Goal: Check status

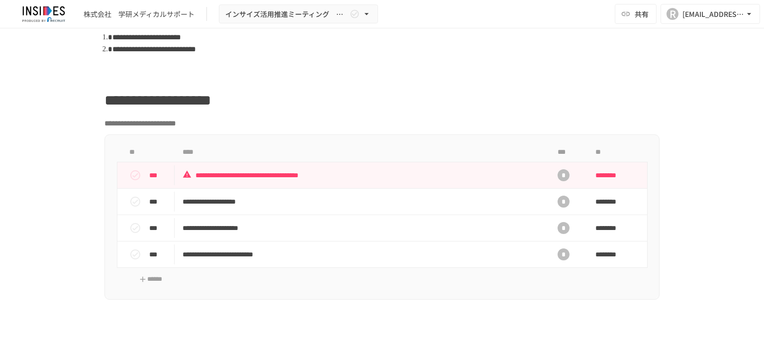
scroll to position [398, 0]
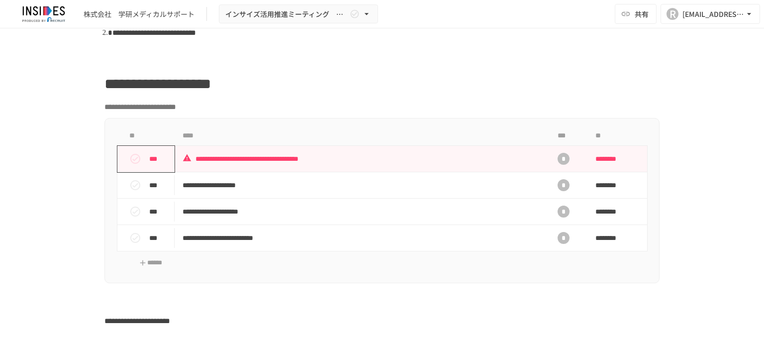
click at [129, 157] on icon "status" at bounding box center [135, 159] width 12 height 12
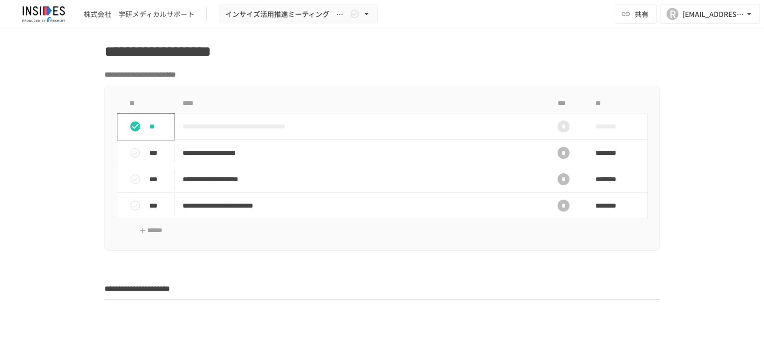
scroll to position [448, 0]
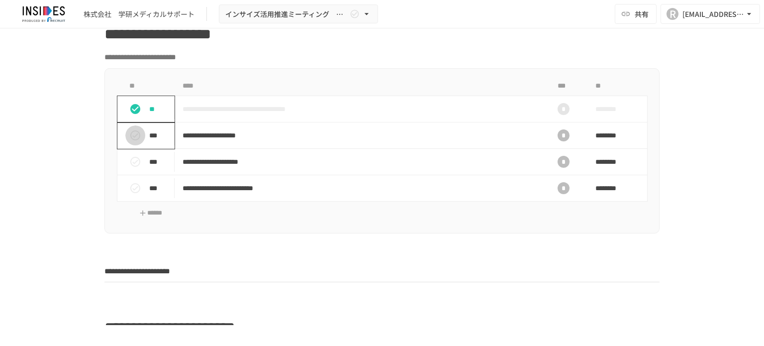
click at [132, 134] on icon "status" at bounding box center [135, 135] width 10 height 10
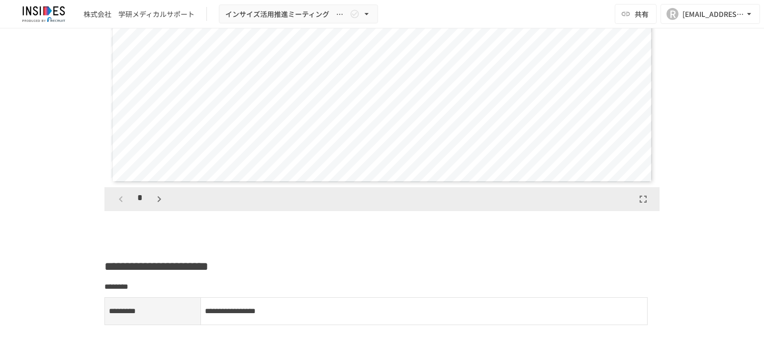
scroll to position [995, 0]
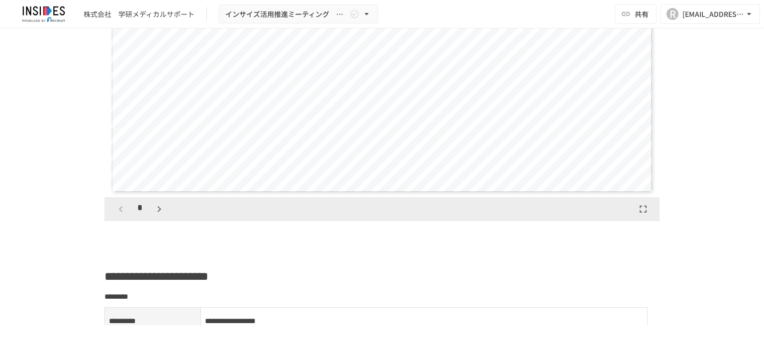
click at [157, 210] on icon "button" at bounding box center [158, 209] width 3 height 6
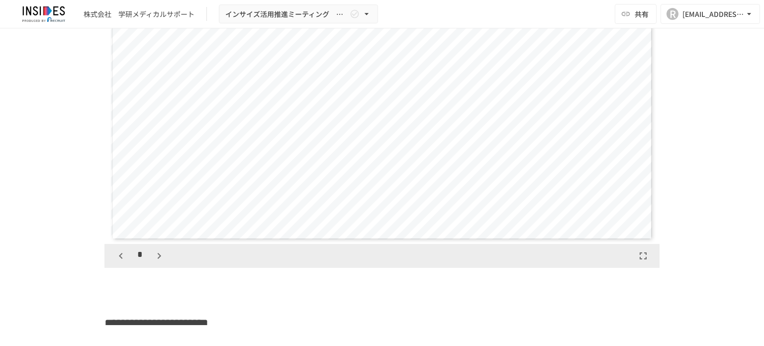
scroll to position [896, 0]
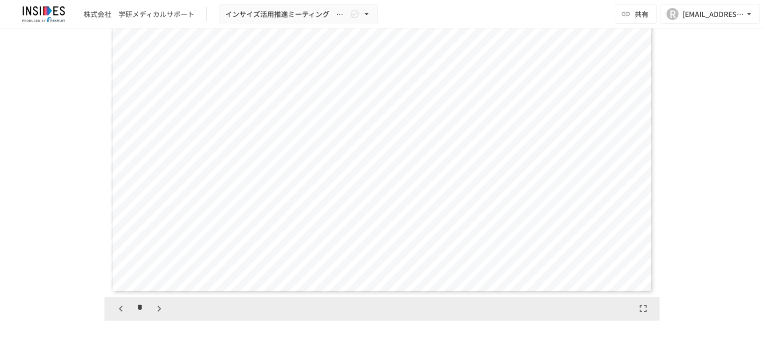
click at [157, 310] on icon "button" at bounding box center [159, 309] width 12 height 12
click at [157, 309] on icon "button" at bounding box center [159, 309] width 12 height 12
click at [157, 308] on icon "button" at bounding box center [158, 309] width 3 height 6
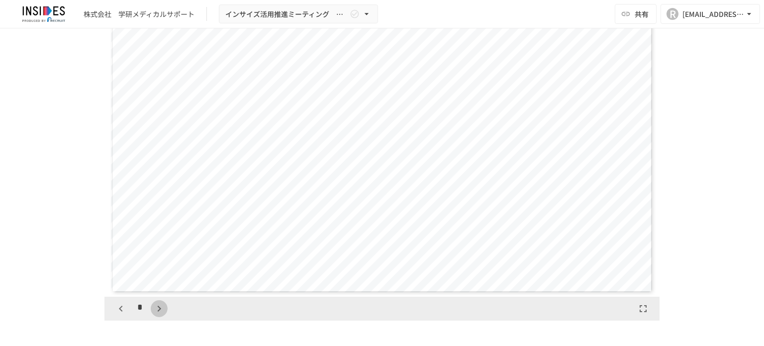
scroll to position [3066, 0]
click at [157, 308] on icon "button" at bounding box center [158, 309] width 3 height 6
click at [158, 307] on icon "button" at bounding box center [164, 309] width 12 height 12
click at [158, 306] on icon "button" at bounding box center [164, 309] width 12 height 12
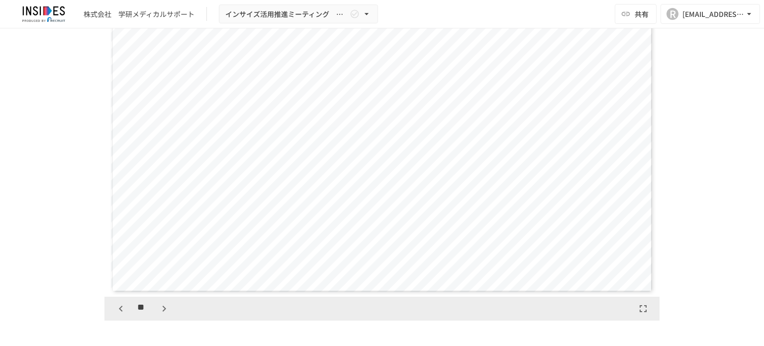
click at [158, 306] on icon "button" at bounding box center [164, 309] width 12 height 12
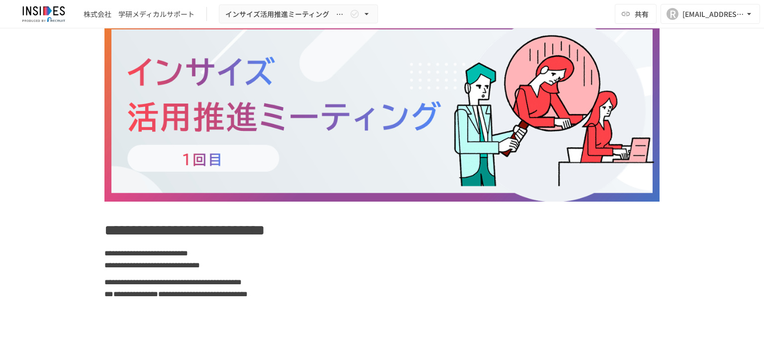
scroll to position [0, 0]
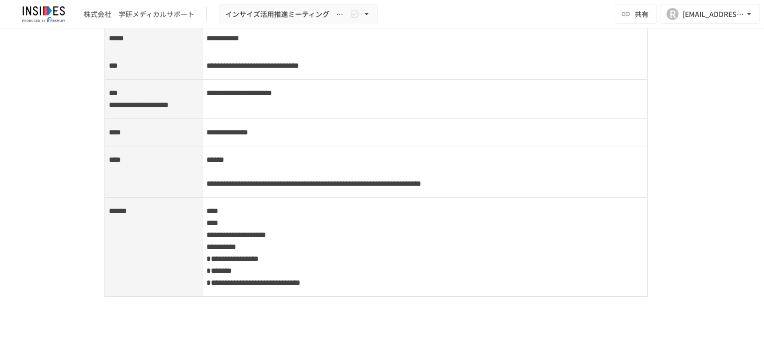
scroll to position [1443, 0]
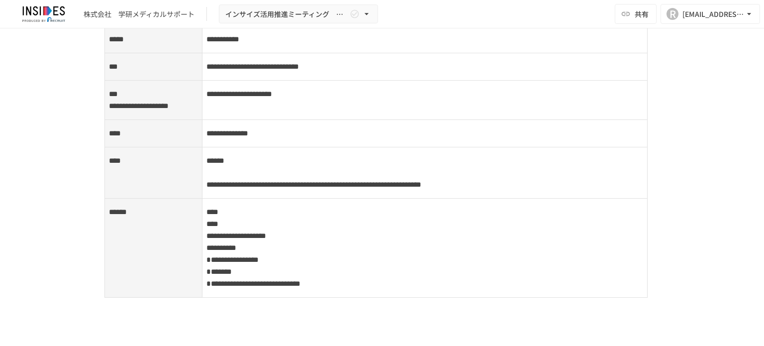
click at [248, 137] on span "**********" at bounding box center [228, 132] width 42 height 7
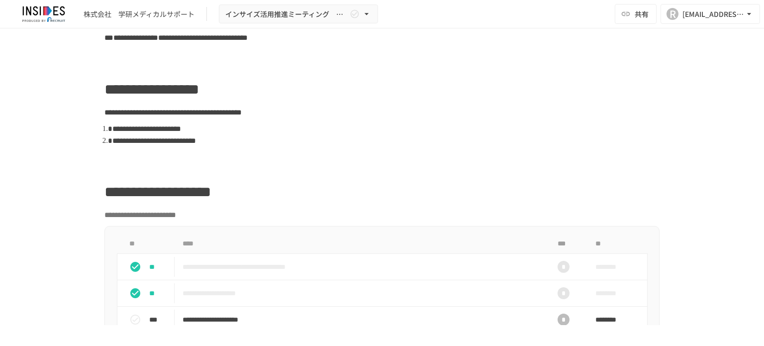
scroll to position [448, 0]
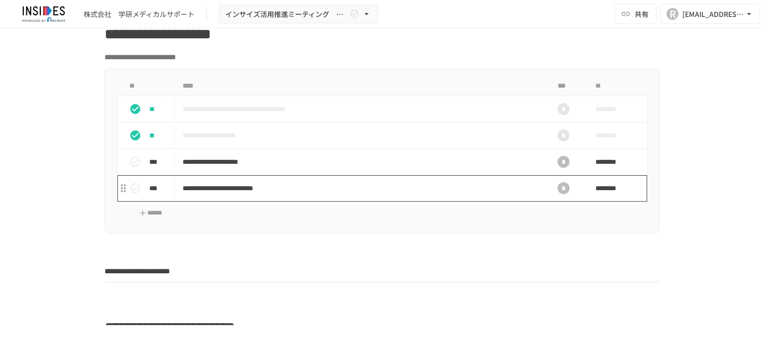
click at [407, 185] on p "**********" at bounding box center [361, 188] width 357 height 12
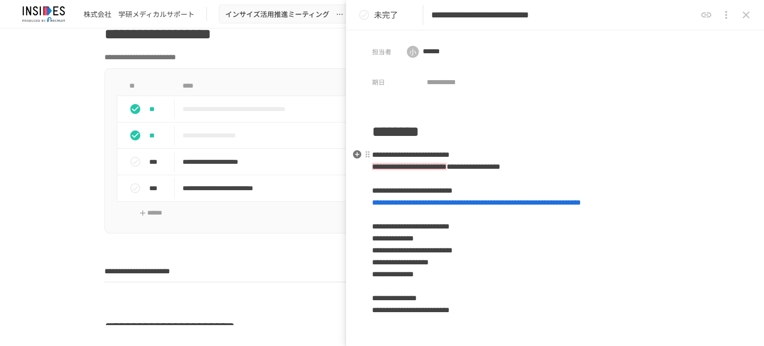
click at [453, 200] on span "**********" at bounding box center [476, 202] width 209 height 7
